Goal: Task Accomplishment & Management: Use online tool/utility

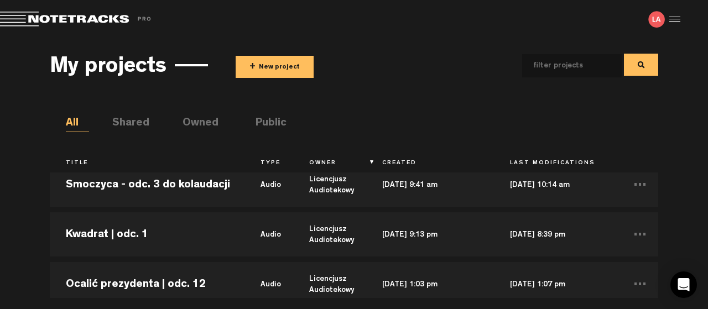
scroll to position [418, 0]
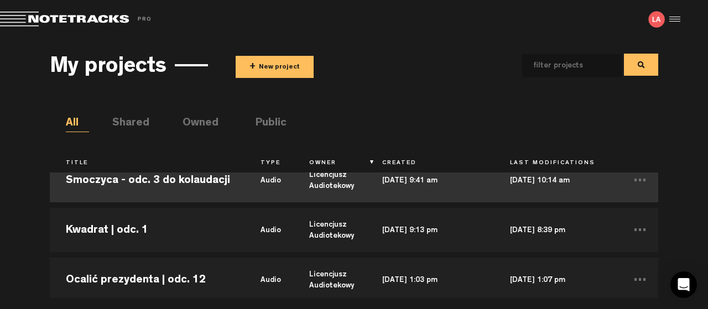
click at [151, 180] on td "Smoczyca - odc. 3 do kolaudacji" at bounding box center [147, 180] width 195 height 50
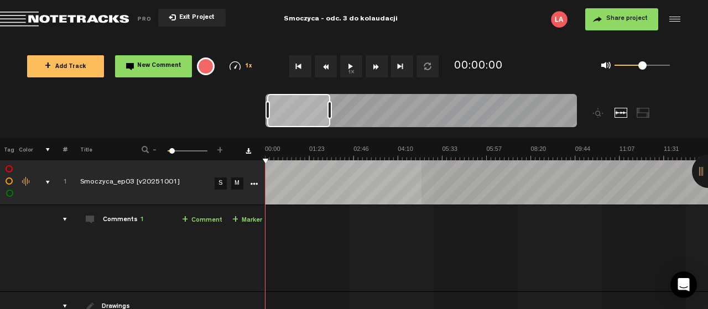
click at [348, 65] on button "1x" at bounding box center [351, 66] width 22 height 22
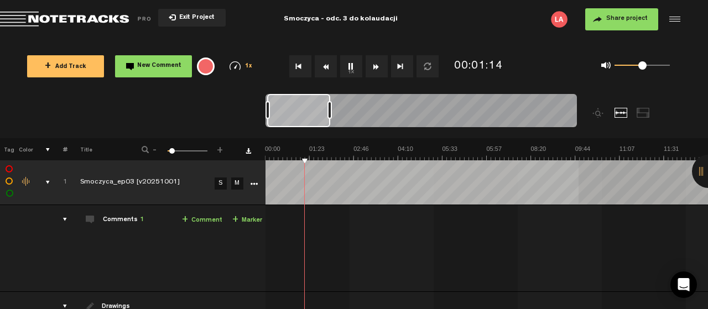
click at [351, 66] on button "1x" at bounding box center [351, 66] width 22 height 22
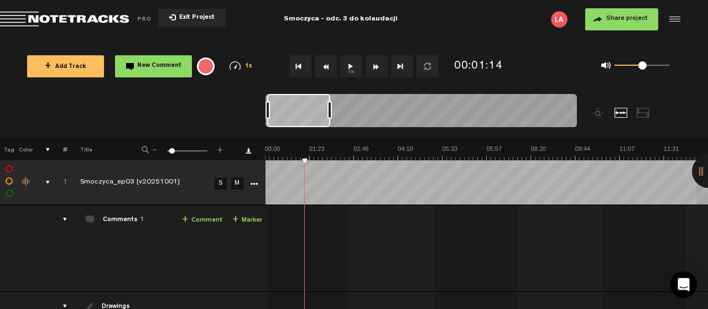
click at [349, 65] on button "1x" at bounding box center [351, 66] width 22 height 22
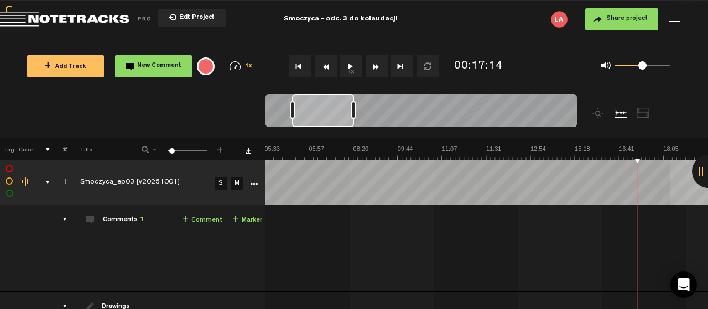
scroll to position [0, 355]
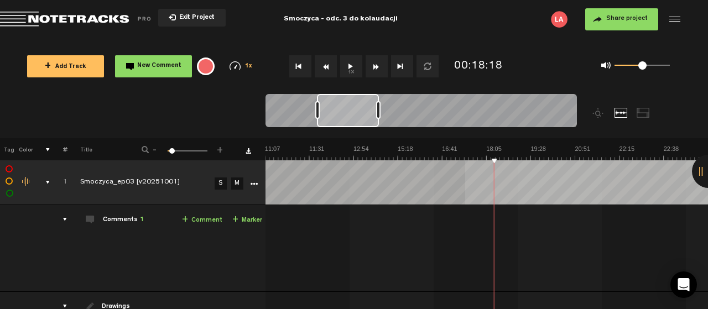
click at [354, 66] on button "1x" at bounding box center [351, 66] width 22 height 22
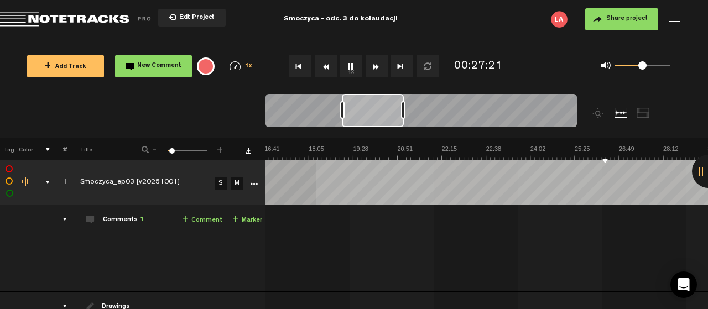
click at [350, 62] on button "1x" at bounding box center [351, 66] width 22 height 22
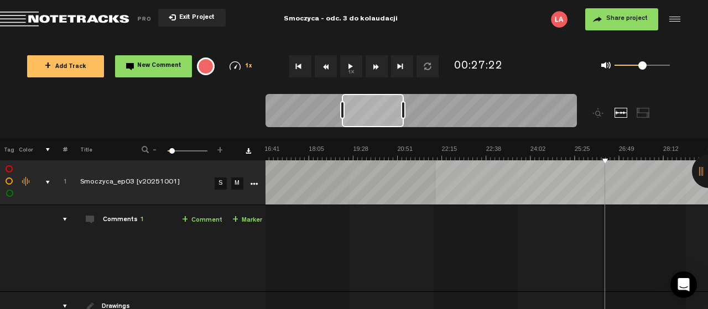
click at [354, 62] on button "1x" at bounding box center [351, 66] width 22 height 22
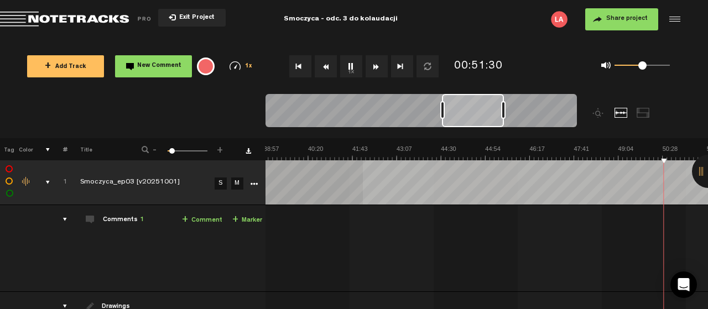
scroll to position [0, 1419]
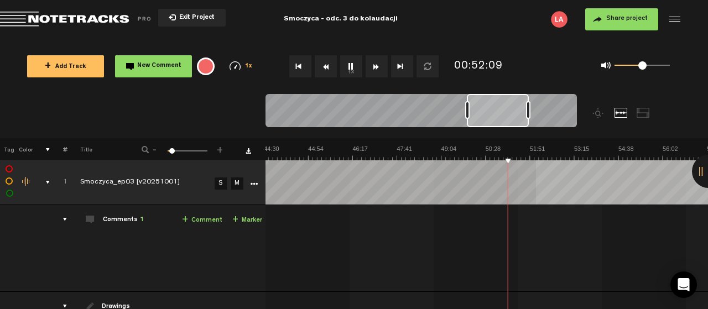
click at [352, 65] on button "1x" at bounding box center [351, 66] width 22 height 22
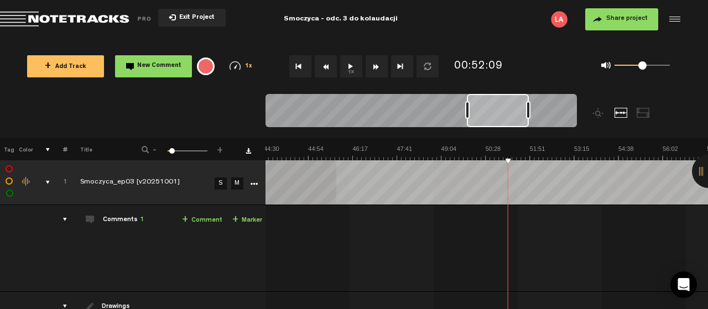
click at [350, 65] on button "1x" at bounding box center [351, 66] width 22 height 22
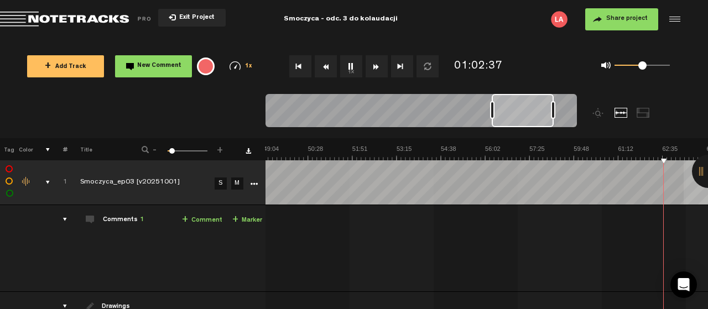
scroll to position [0, 1773]
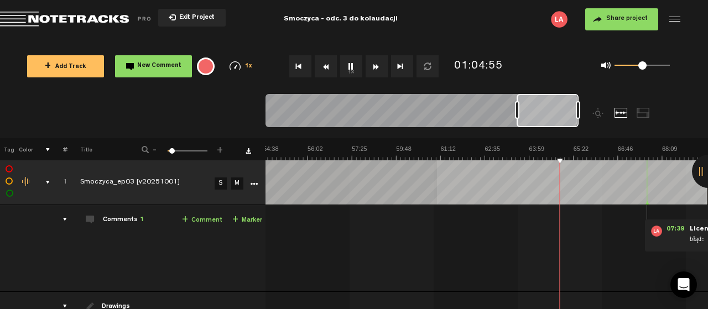
click at [352, 64] on button "1x" at bounding box center [351, 66] width 22 height 22
click at [350, 66] on button "1x" at bounding box center [351, 66] width 22 height 22
click at [553, 74] on div "0 1 0.5" at bounding box center [612, 66] width 158 height 32
click at [352, 65] on button "1x" at bounding box center [351, 66] width 22 height 22
click at [351, 64] on button "1x" at bounding box center [351, 66] width 22 height 22
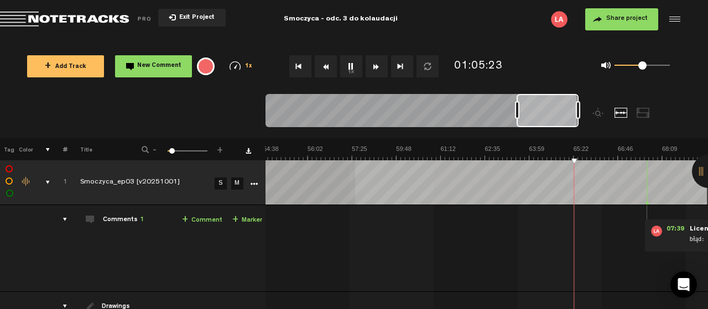
click at [348, 67] on button "1x" at bounding box center [351, 66] width 22 height 22
click at [350, 66] on button "1x" at bounding box center [351, 66] width 22 height 22
click at [351, 65] on button "1x" at bounding box center [351, 66] width 22 height 22
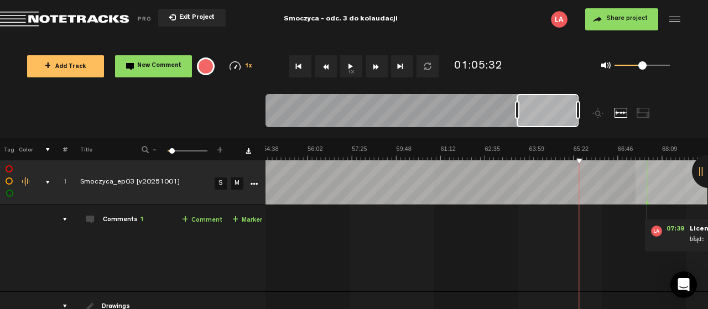
click at [351, 62] on button "1x" at bounding box center [351, 66] width 22 height 22
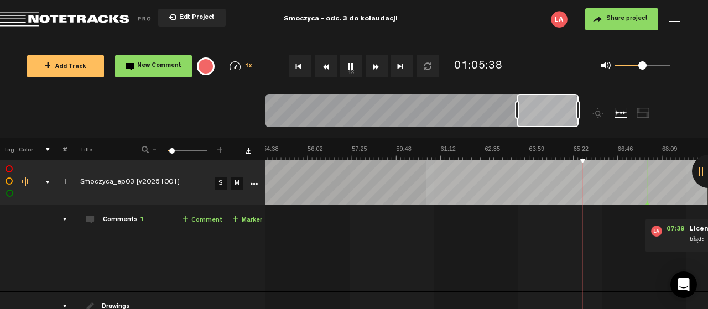
click at [356, 66] on button "1x" at bounding box center [351, 66] width 22 height 22
click at [351, 64] on button "1x" at bounding box center [351, 66] width 22 height 22
